Goal: Task Accomplishment & Management: Use online tool/utility

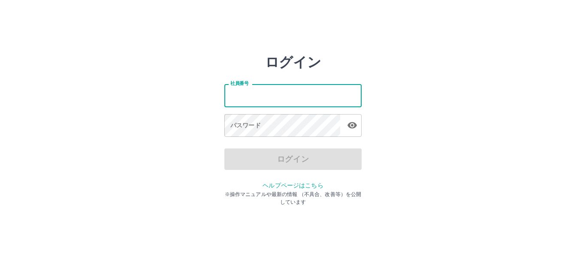
type input "*******"
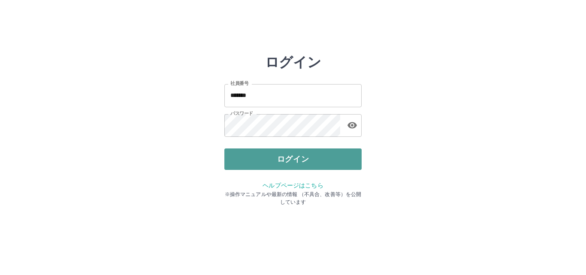
click at [290, 160] on button "ログイン" at bounding box center [292, 158] width 137 height 21
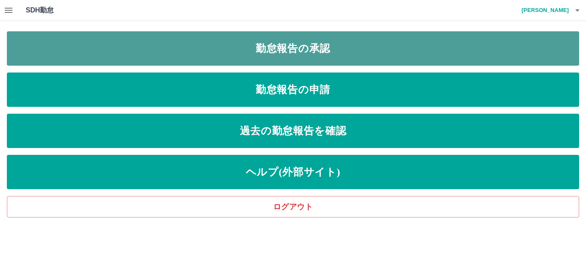
click at [296, 41] on link "勤怠報告の承認" at bounding box center [293, 48] width 572 height 34
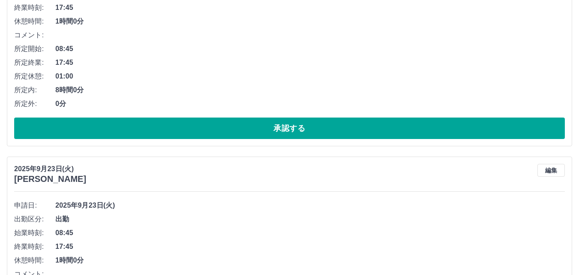
scroll to position [386, 0]
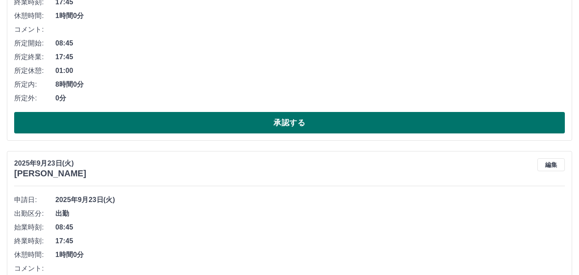
click at [227, 121] on button "承認する" at bounding box center [289, 122] width 550 height 21
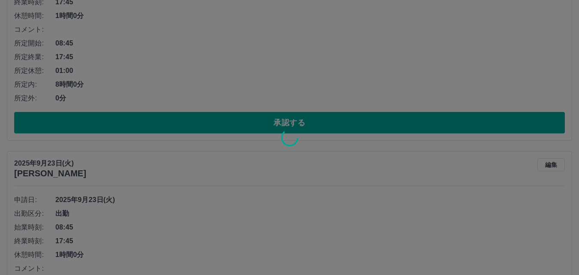
scroll to position [148, 0]
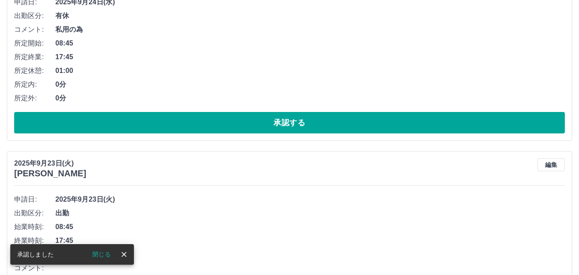
click at [100, 253] on button "閉じる" at bounding box center [101, 254] width 32 height 13
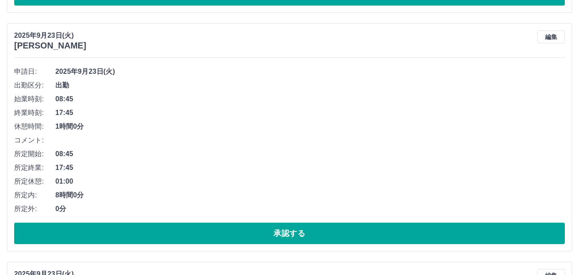
scroll to position [276, 0]
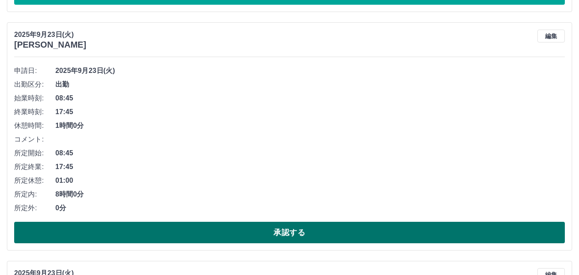
click at [193, 224] on button "承認する" at bounding box center [289, 232] width 550 height 21
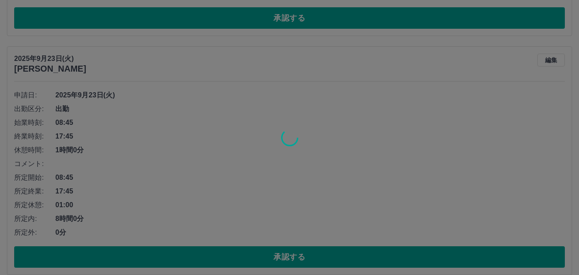
scroll to position [252, 0]
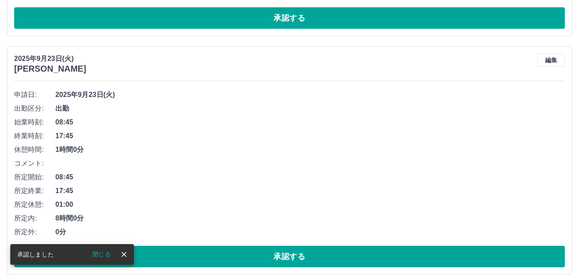
drag, startPoint x: 99, startPoint y: 251, endPoint x: 103, endPoint y: 248, distance: 5.5
click at [99, 250] on button "閉じる" at bounding box center [101, 254] width 32 height 13
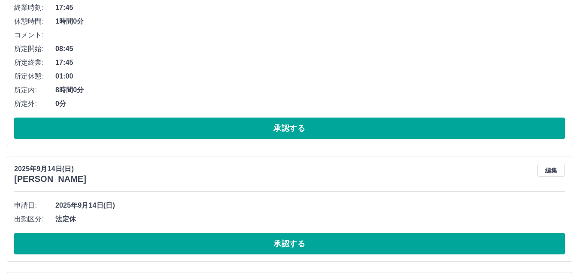
scroll to position [381, 0]
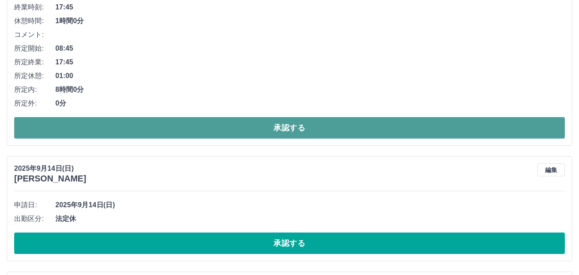
click at [169, 129] on button "承認する" at bounding box center [289, 127] width 550 height 21
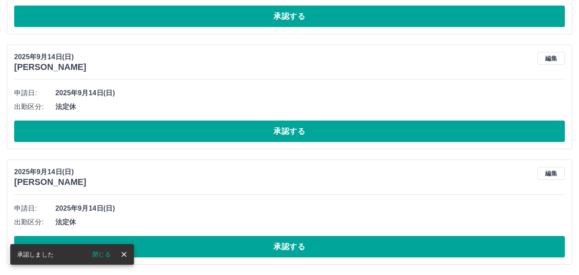
scroll to position [142, 0]
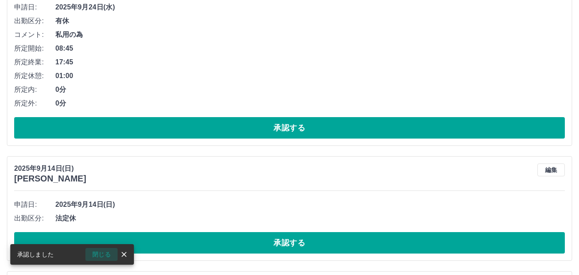
click at [103, 254] on button "閉じる" at bounding box center [101, 254] width 32 height 13
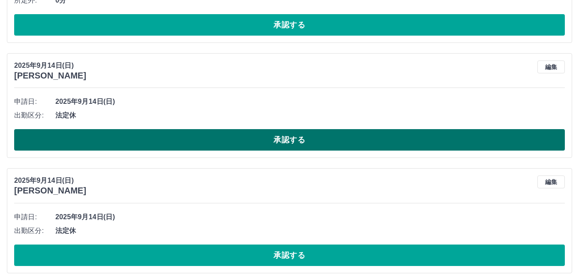
scroll to position [255, 0]
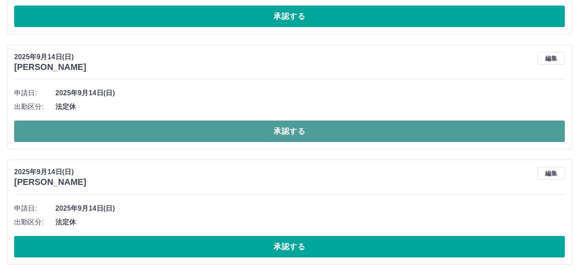
click at [211, 127] on button "承認する" at bounding box center [289, 131] width 550 height 21
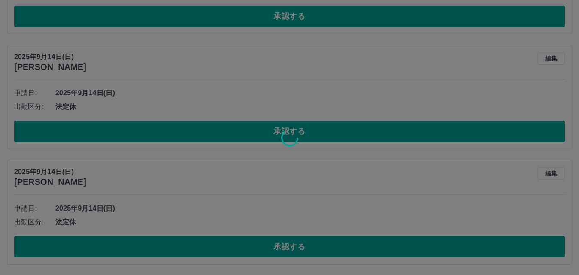
scroll to position [139, 0]
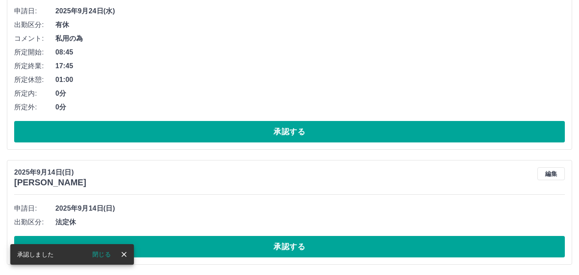
click at [94, 252] on button "閉じる" at bounding box center [101, 254] width 32 height 13
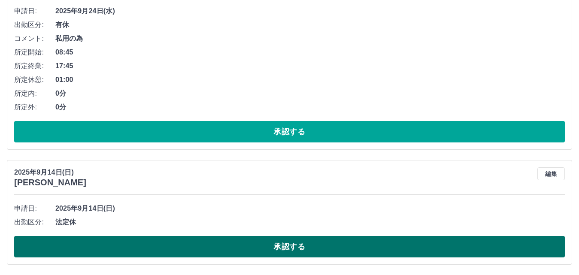
click at [118, 242] on button "承認する" at bounding box center [289, 246] width 550 height 21
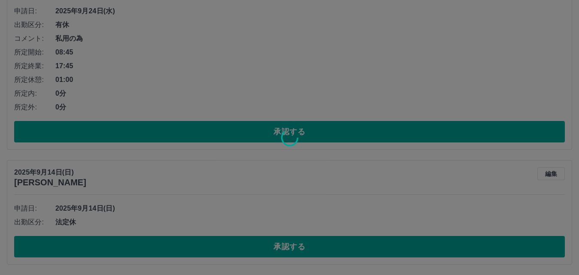
scroll to position [24, 0]
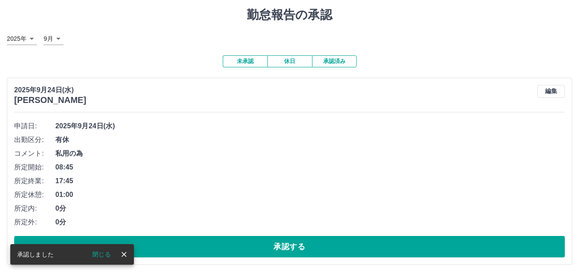
click at [108, 256] on button "閉じる" at bounding box center [101, 254] width 32 height 13
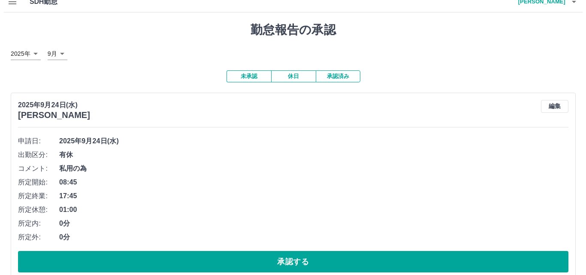
scroll to position [0, 0]
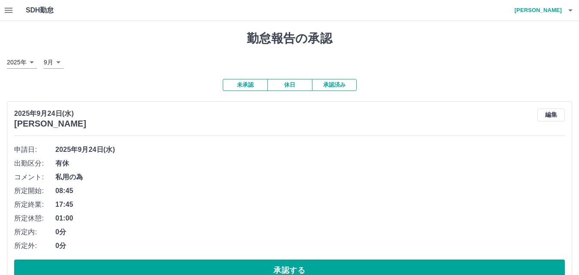
click at [569, 9] on icon "button" at bounding box center [570, 10] width 10 height 10
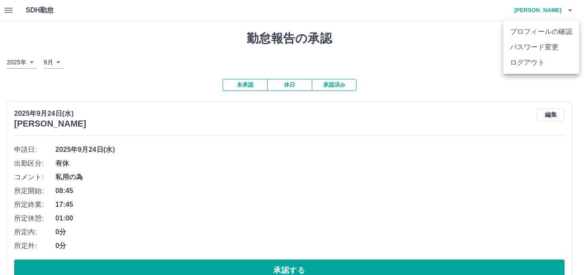
click at [536, 65] on li "ログアウト" at bounding box center [541, 62] width 76 height 15
